Goal: Task Accomplishment & Management: Use online tool/utility

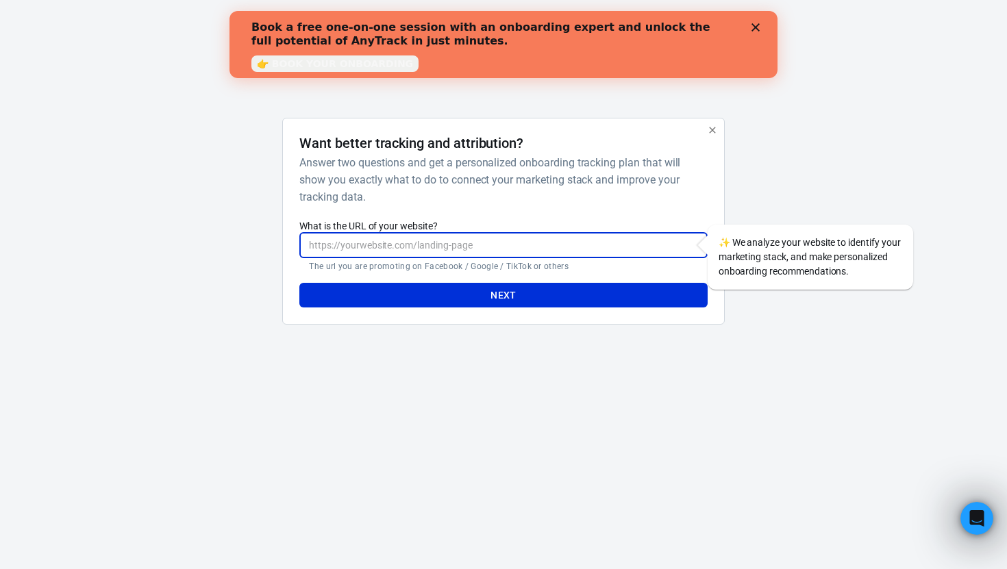
click at [611, 255] on input "What is the URL of your website?" at bounding box center [502, 245] width 407 height 25
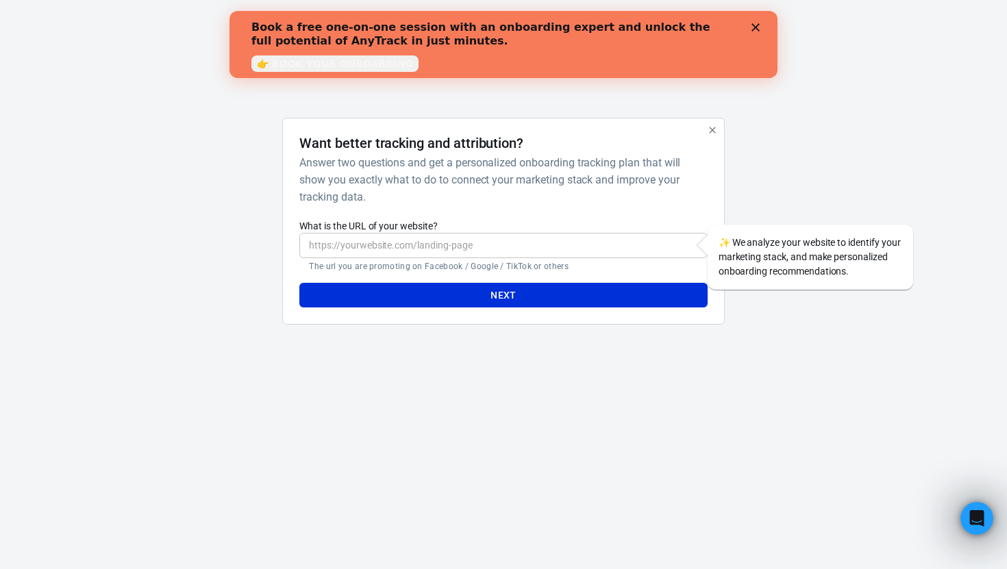
click at [756, 28] on polygon "Close" at bounding box center [755, 27] width 8 height 8
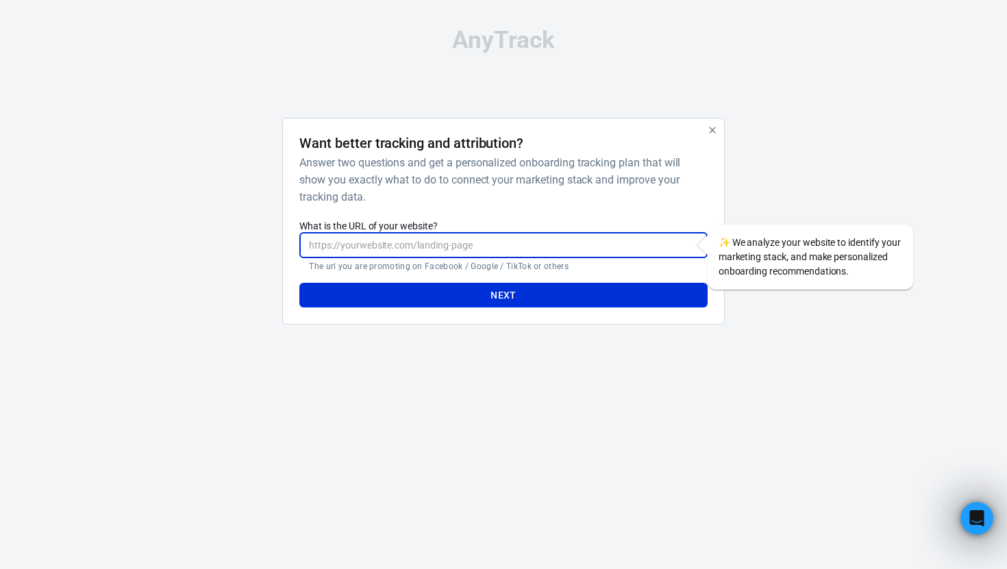
click at [582, 257] on input "What is the URL of your website?" at bounding box center [502, 245] width 407 height 25
click at [587, 249] on input "What is the URL of your website?" at bounding box center [502, 245] width 407 height 25
paste input "[URL][DOMAIN_NAME]"
type input "[URL][DOMAIN_NAME]"
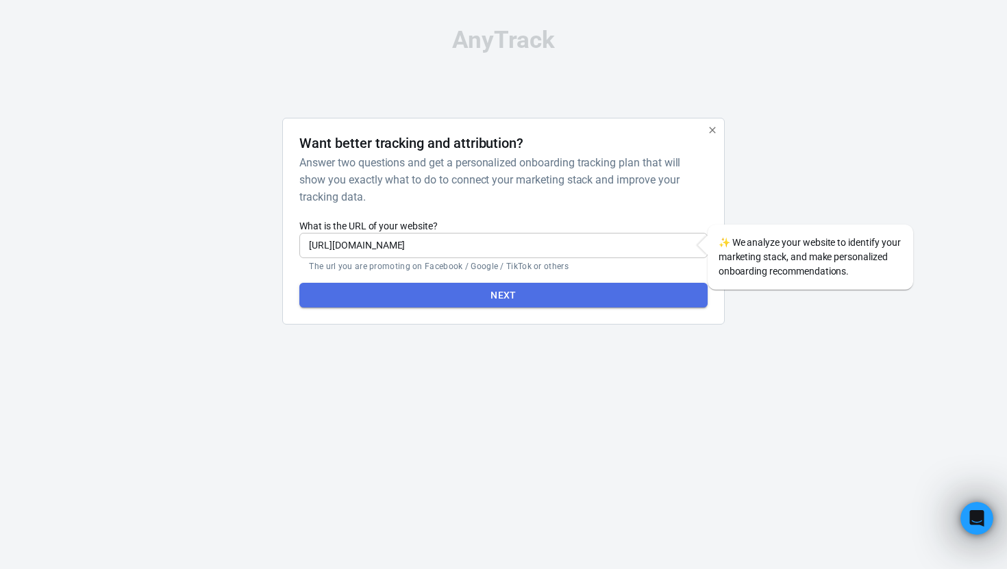
click at [494, 301] on button "Next" at bounding box center [502, 295] width 407 height 25
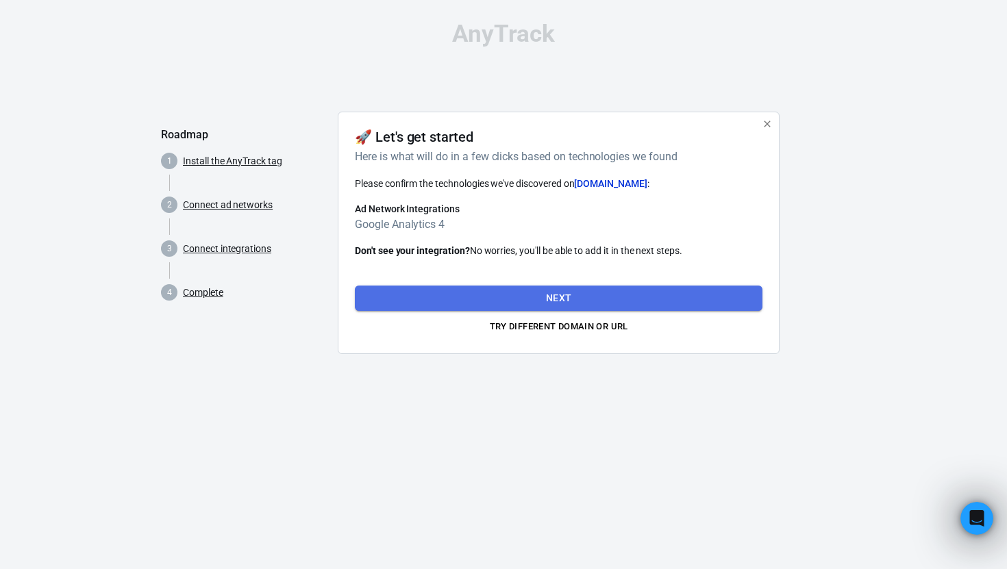
click at [489, 293] on button "Next" at bounding box center [558, 298] width 407 height 25
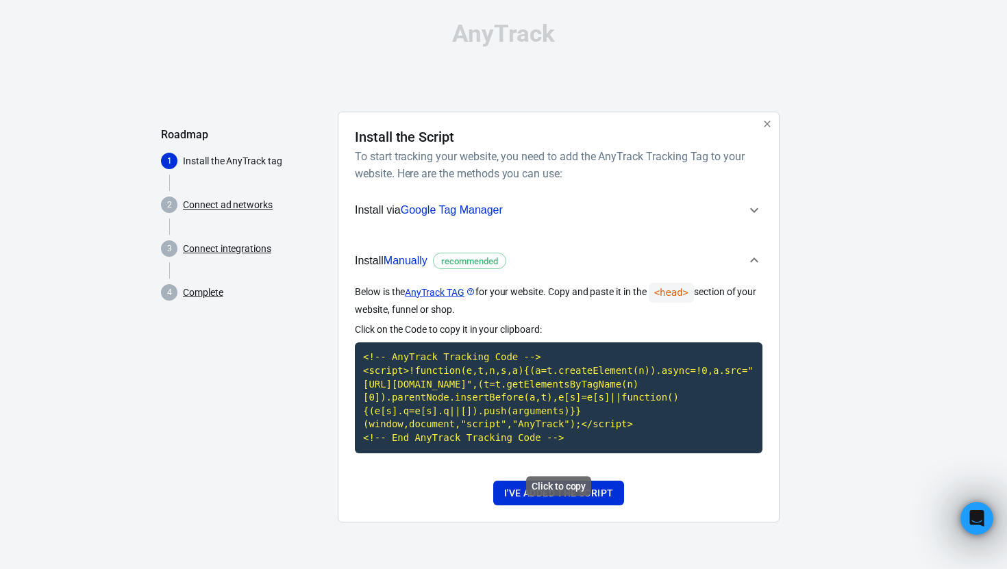
click at [546, 414] on code "<!-- AnyTrack Tracking Code --> <script>!function(e,t,n,s,a){(a=t.createElement…" at bounding box center [558, 397] width 407 height 110
